Goal: Navigation & Orientation: Find specific page/section

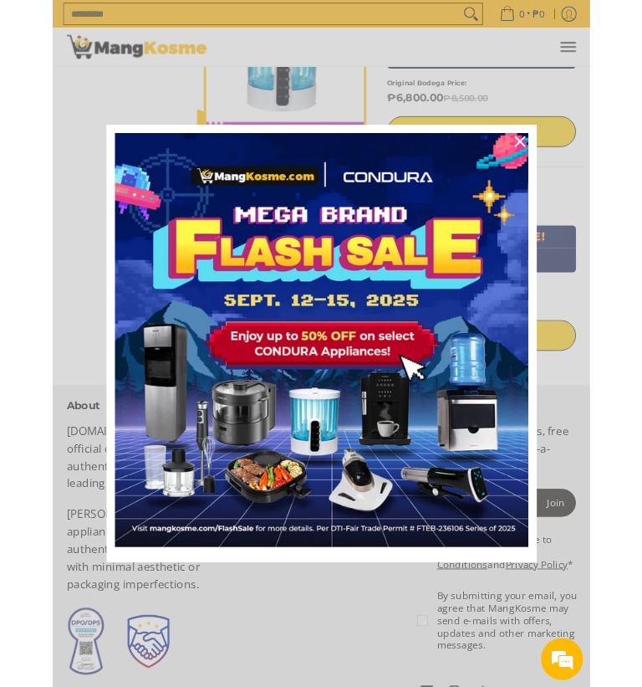
scroll to position [2060, 0]
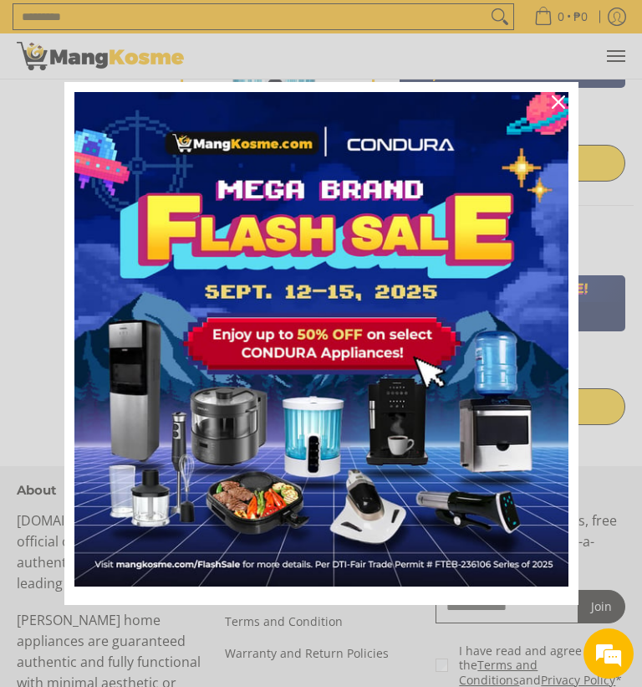
click at [558, 101] on icon "close icon" at bounding box center [558, 101] width 13 height 13
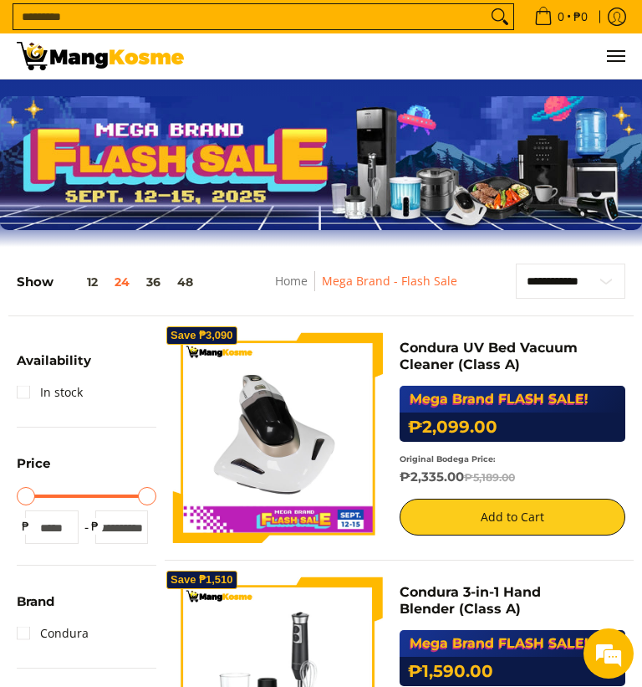
scroll to position [0, 0]
click at [156, 278] on button "36" at bounding box center [153, 281] width 31 height 13
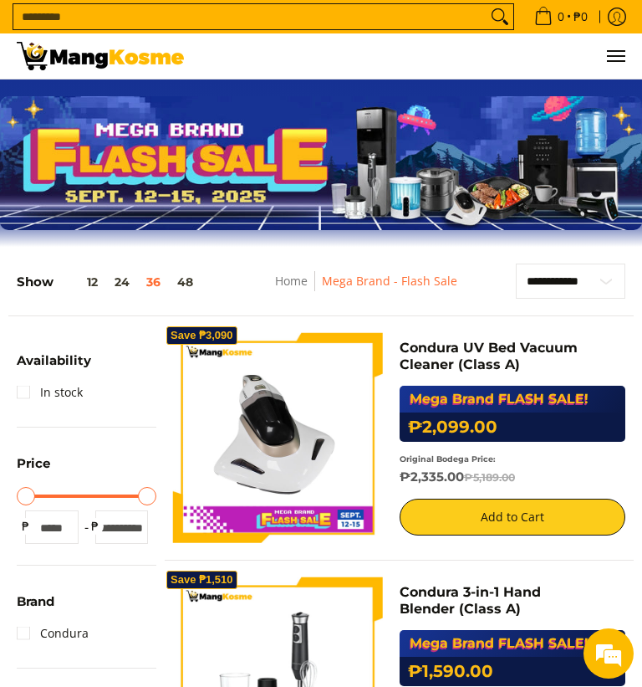
click at [620, 56] on span "Menu" at bounding box center [615, 56] width 20 height 0
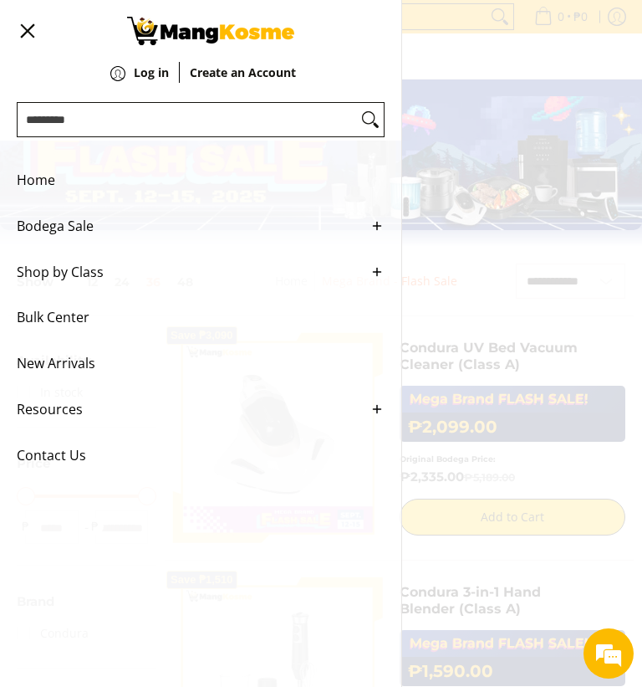
click at [72, 241] on span "Bodega Sale" at bounding box center [188, 226] width 343 height 46
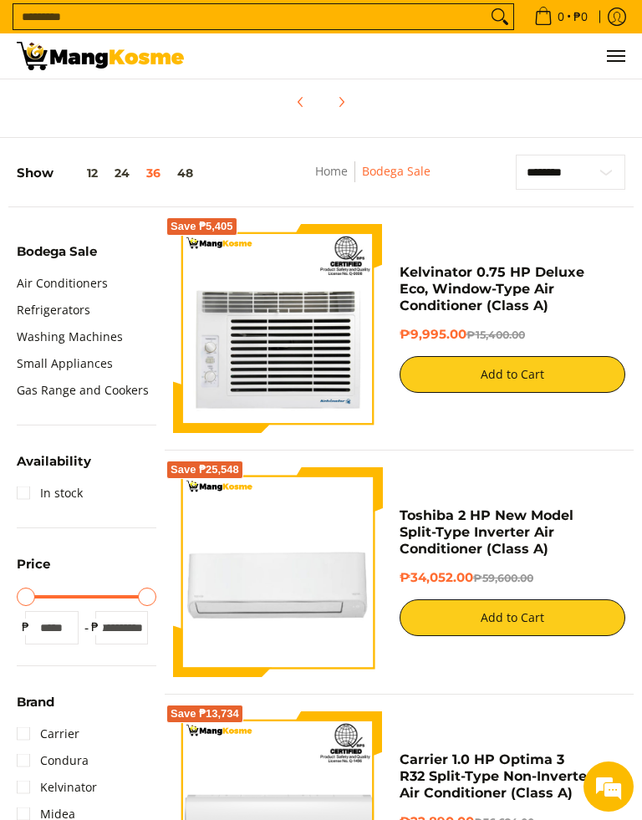
scroll to position [327, 0]
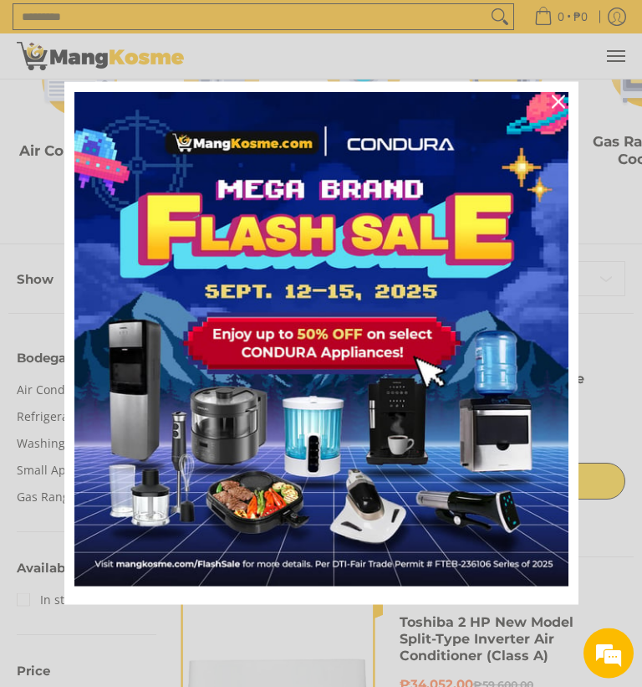
click at [560, 98] on icon "close icon" at bounding box center [558, 101] width 13 height 13
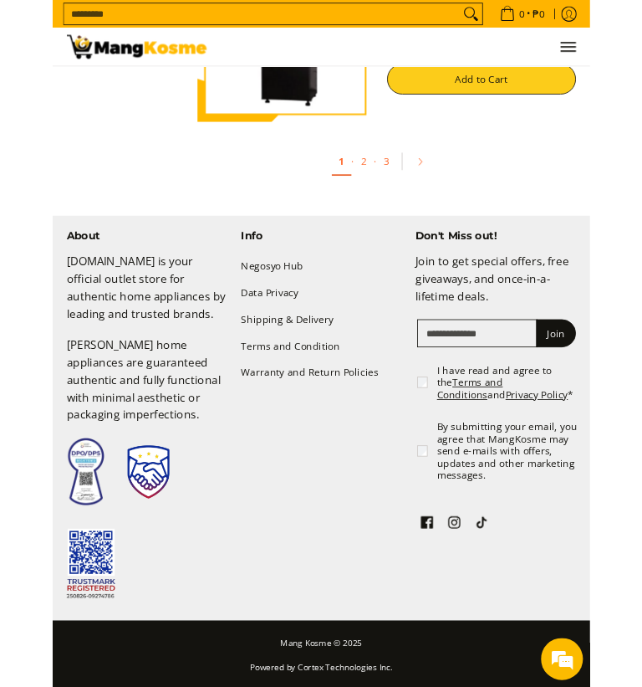
scroll to position [8951, 0]
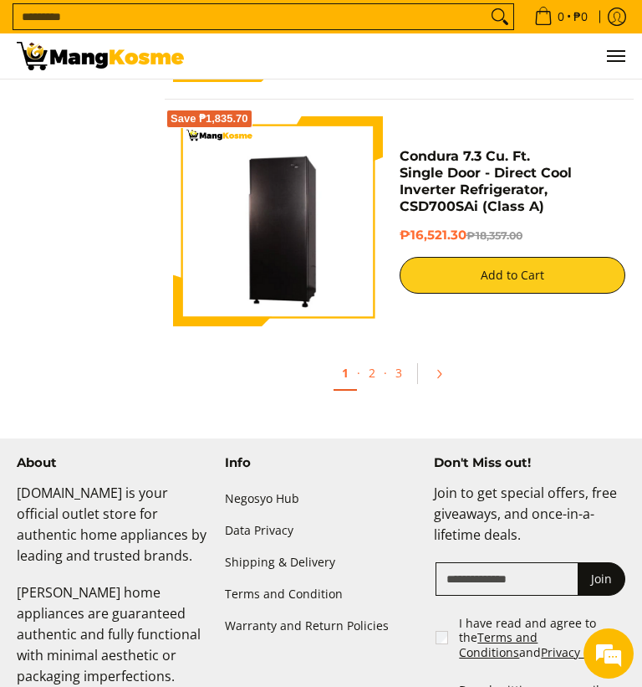
click at [374, 373] on link "2" at bounding box center [371, 372] width 23 height 33
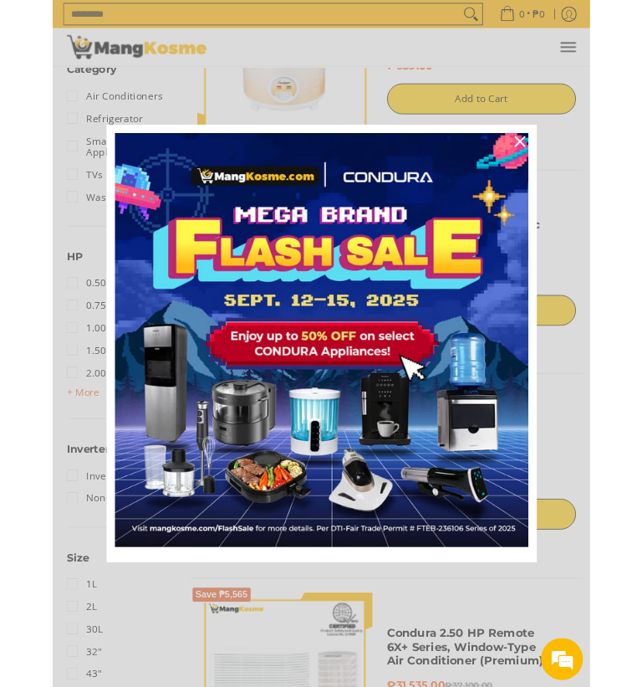
scroll to position [1290, 0]
